Goal: Transaction & Acquisition: Book appointment/travel/reservation

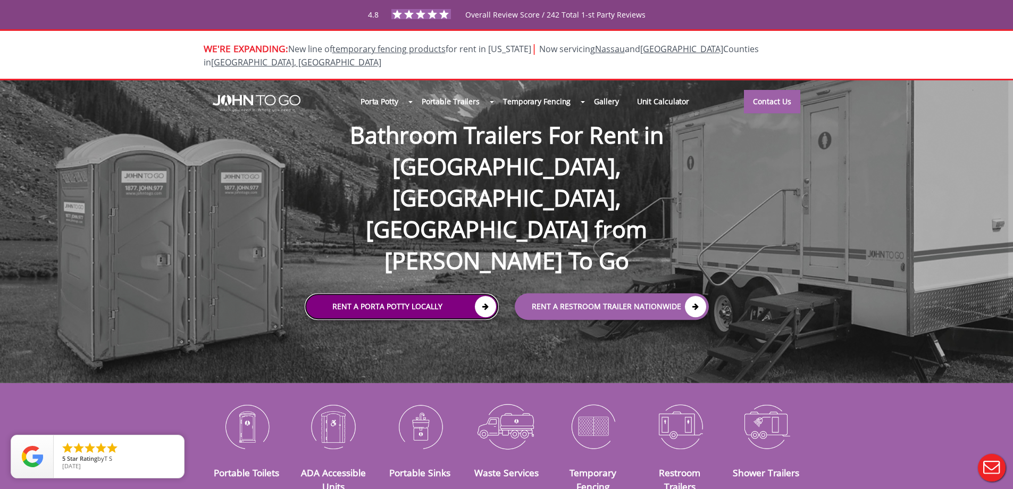
click at [432, 293] on link "Rent a Porta Potty Locally" at bounding box center [402, 306] width 194 height 27
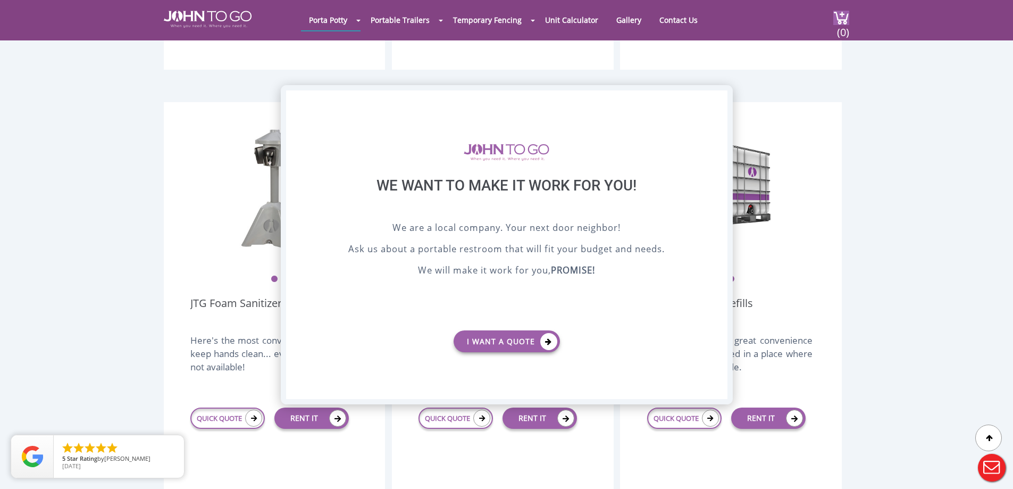
click at [718, 100] on div "X" at bounding box center [719, 99] width 16 height 18
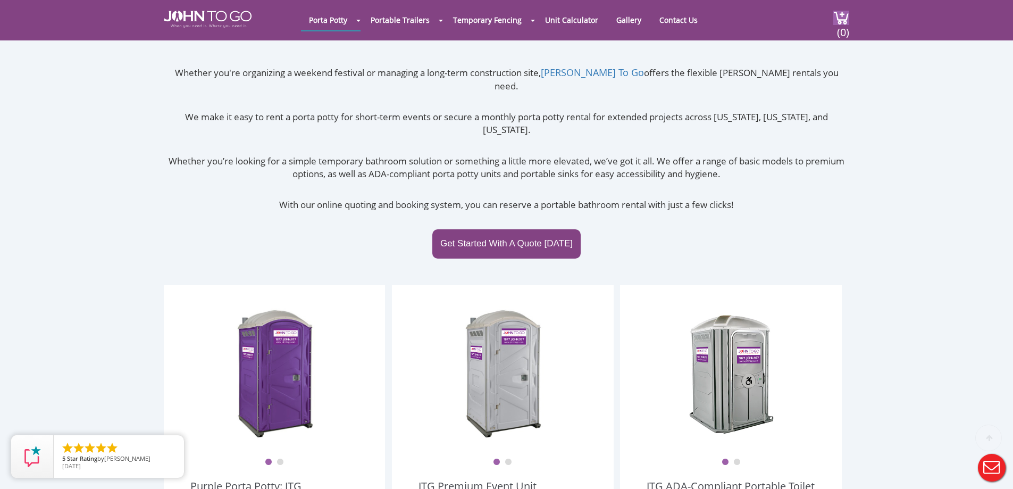
scroll to position [160, 0]
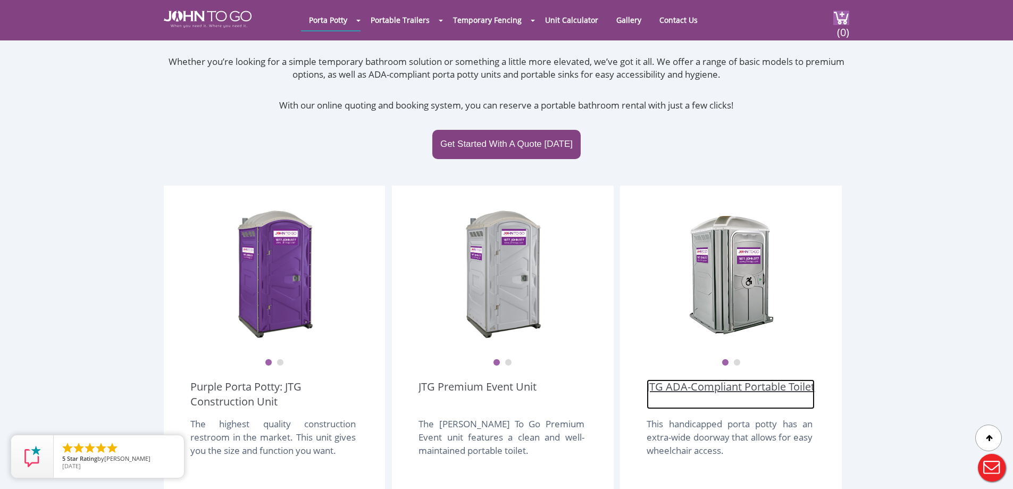
click at [736, 379] on link "JTG ADA-Compliant Portable Toilet" at bounding box center [731, 394] width 168 height 30
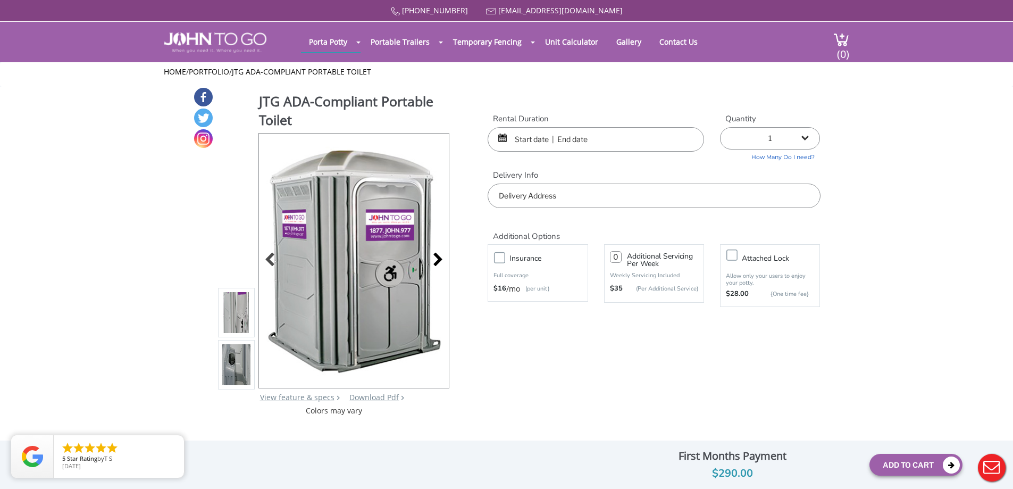
click at [439, 262] on div at bounding box center [435, 260] width 15 height 15
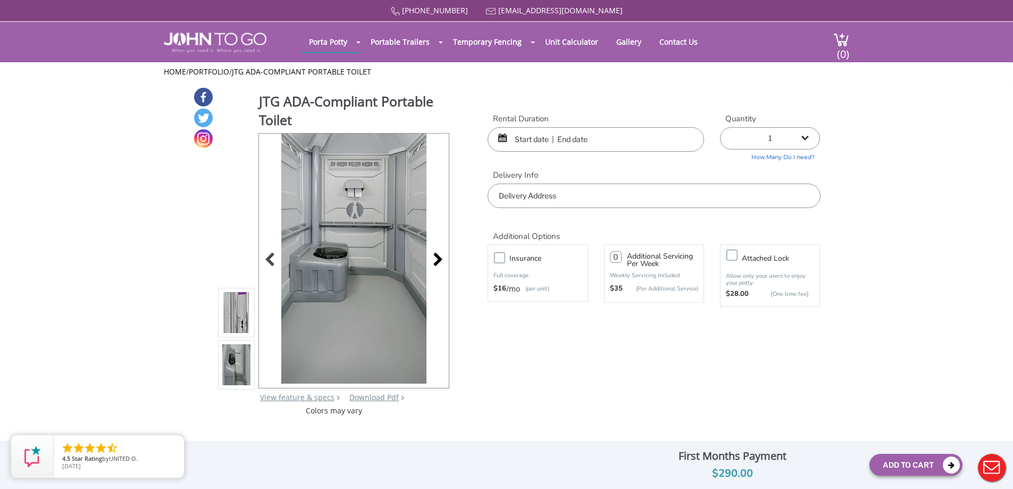
click at [438, 262] on div at bounding box center [435, 260] width 15 height 15
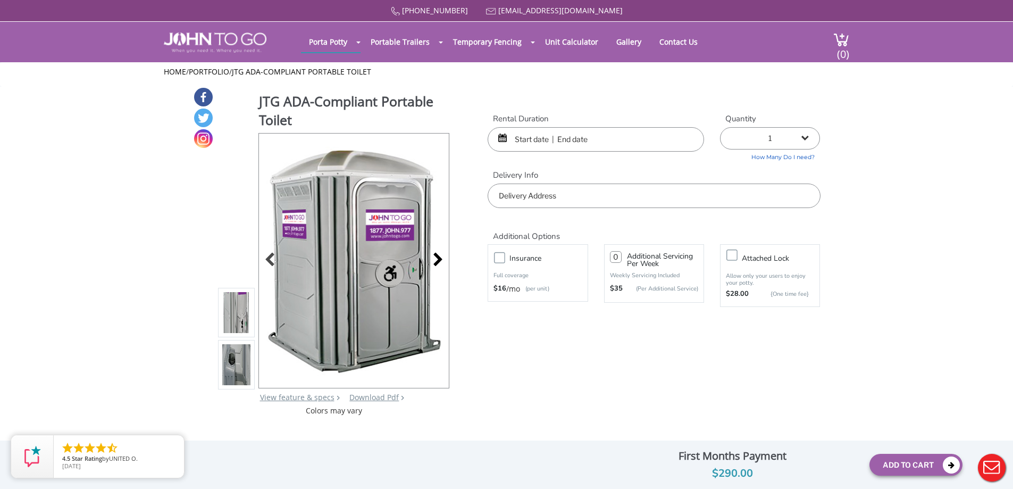
click at [438, 262] on div at bounding box center [435, 260] width 15 height 15
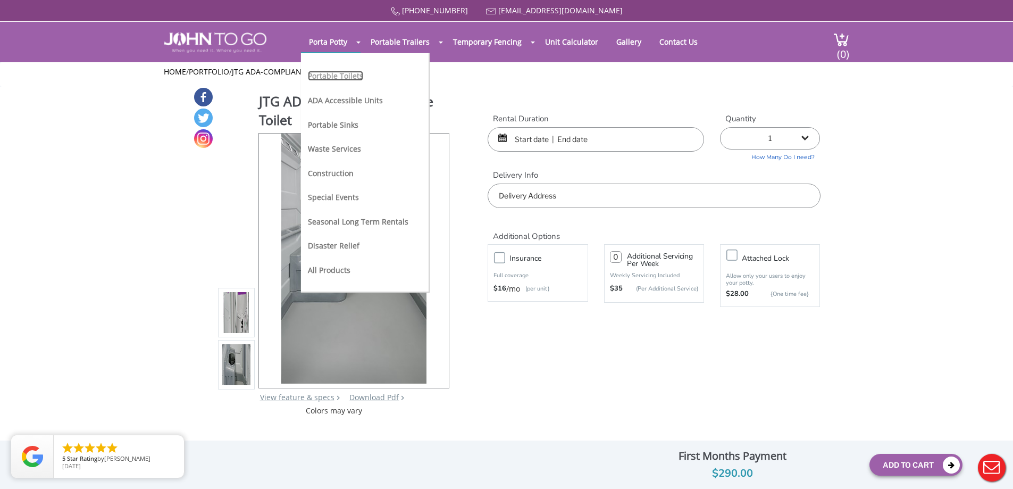
click at [338, 78] on link "Portable Toilets" at bounding box center [335, 76] width 55 height 10
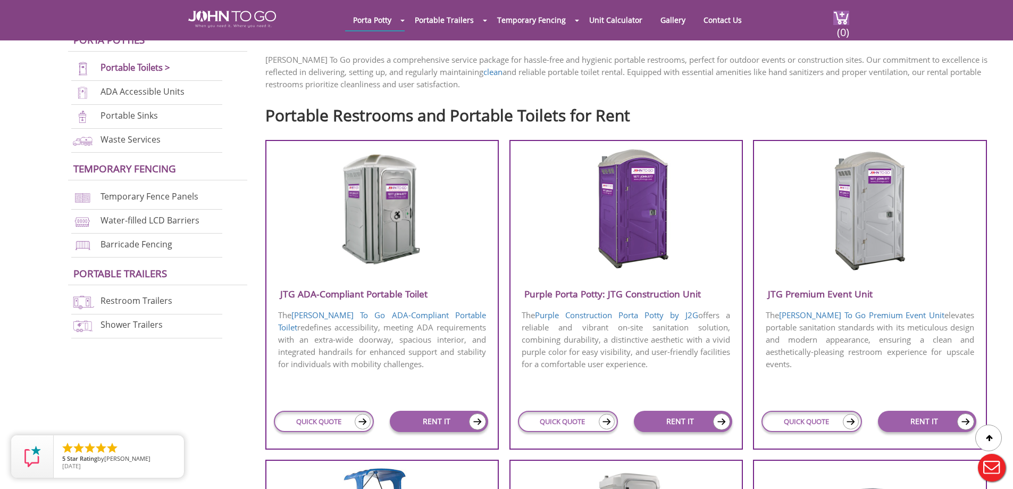
scroll to position [372, 0]
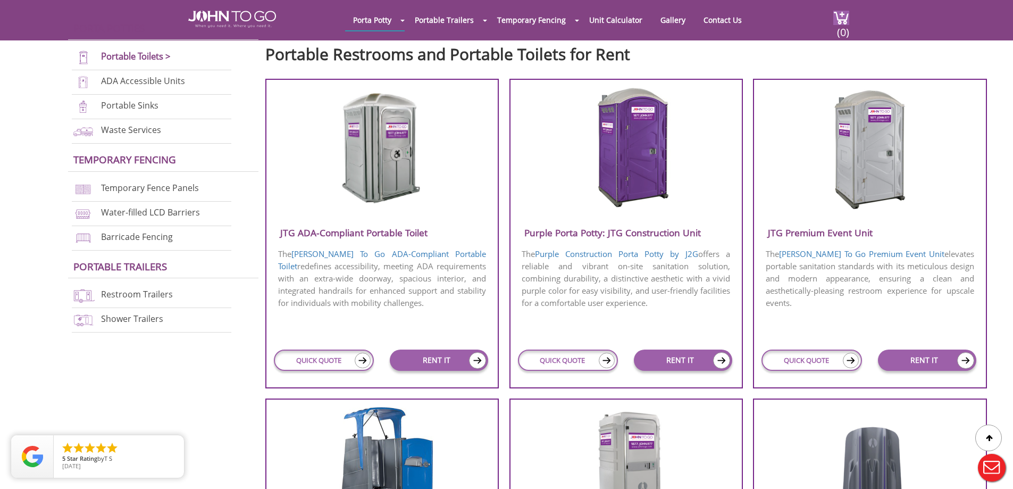
click at [637, 235] on h3 "Purple Porta Potty: JTG Construction Unit" at bounding box center [626, 233] width 231 height 18
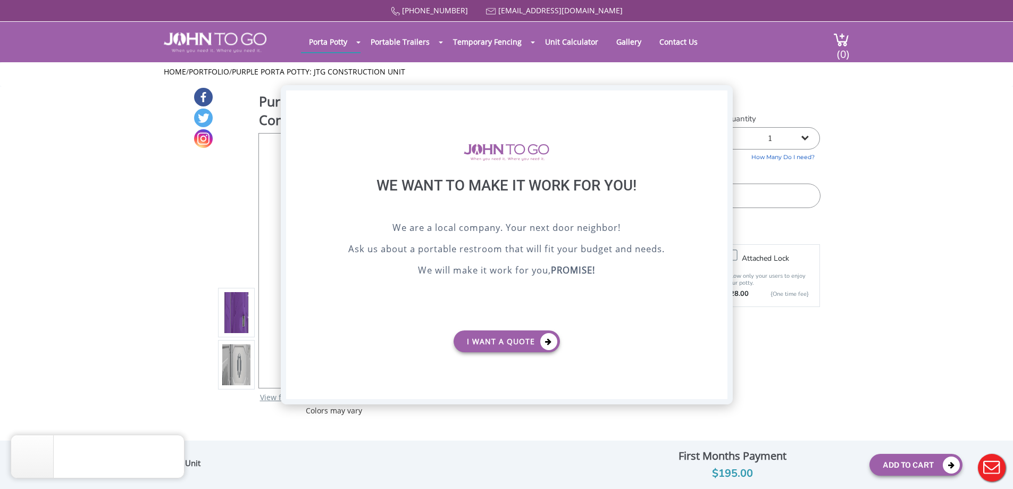
click at [716, 99] on div "X" at bounding box center [719, 99] width 16 height 18
